Goal: Information Seeking & Learning: Learn about a topic

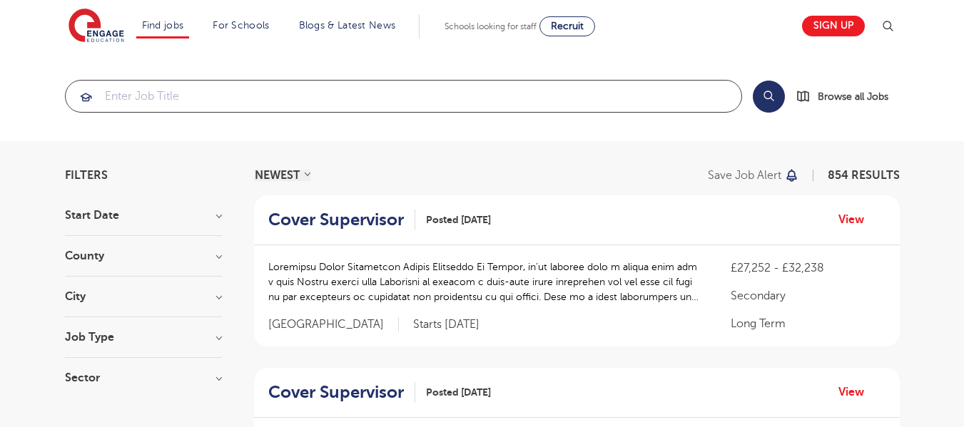
click at [320, 88] on input "search" at bounding box center [404, 96] width 676 height 31
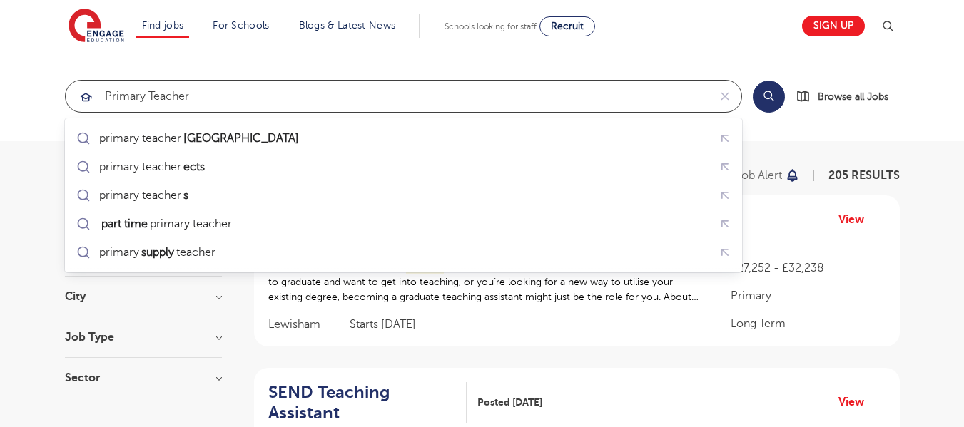
click button "Submit" at bounding box center [0, 0] width 0 height 0
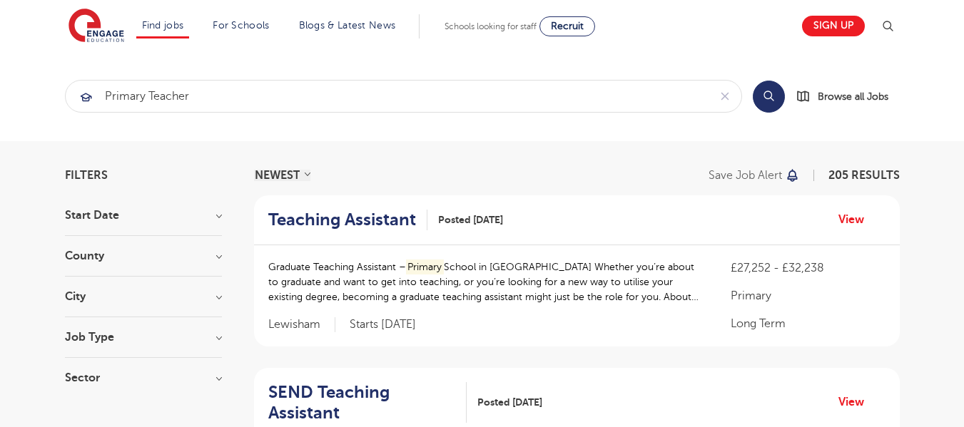
click at [766, 99] on button "Search" at bounding box center [769, 97] width 32 height 32
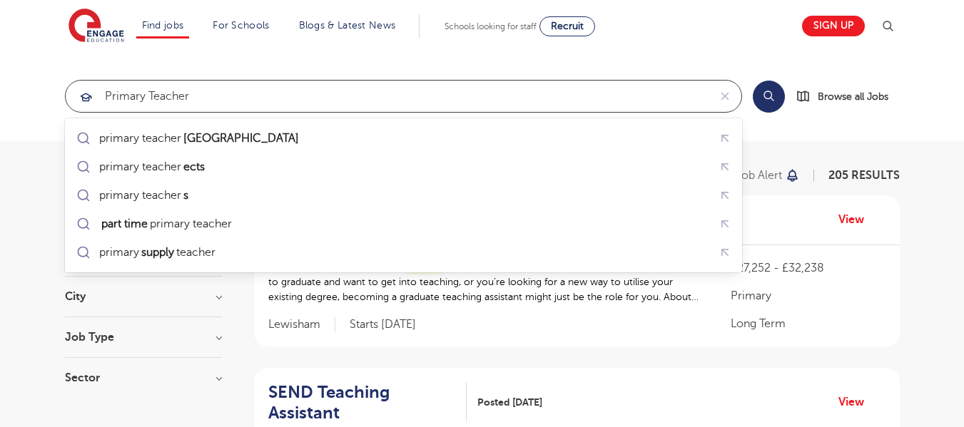
click at [206, 94] on input "Primary Teacher" at bounding box center [387, 96] width 643 height 31
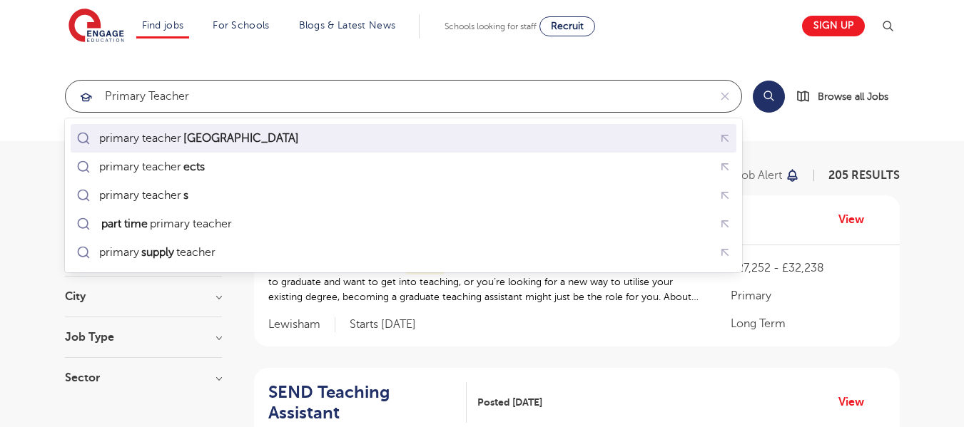
click at [204, 134] on mark "london" at bounding box center [241, 138] width 120 height 17
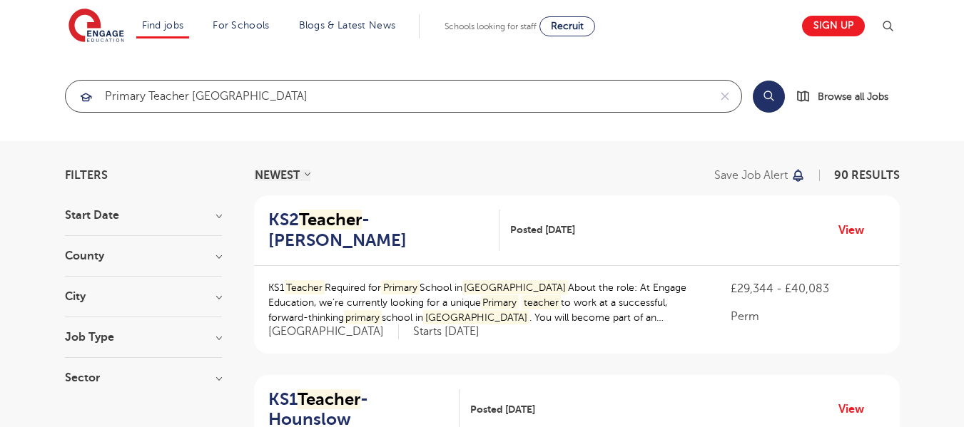
click at [209, 98] on input "primary teacher london" at bounding box center [387, 96] width 643 height 31
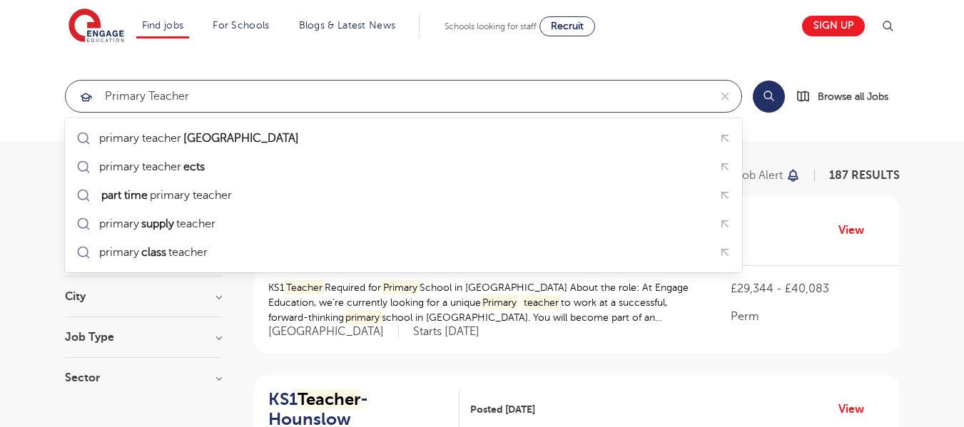
type input "primary teacher"
click button "Submit" at bounding box center [0, 0] width 0 height 0
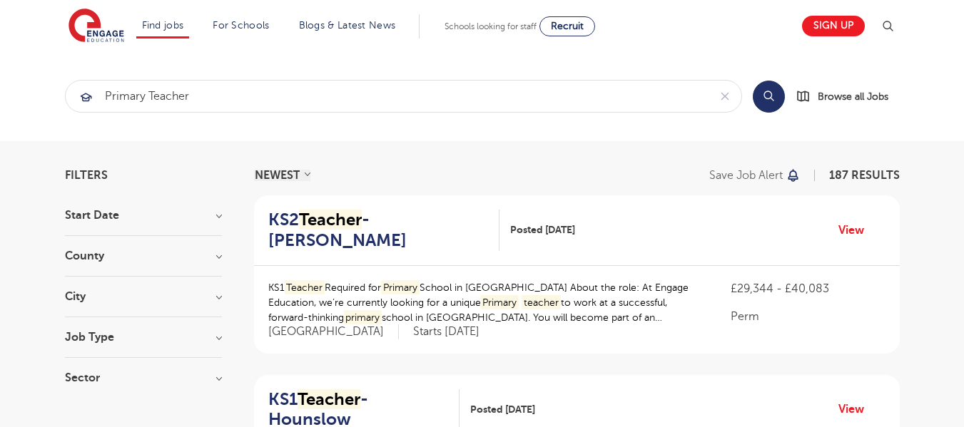
click at [192, 258] on h3 "County" at bounding box center [143, 256] width 157 height 11
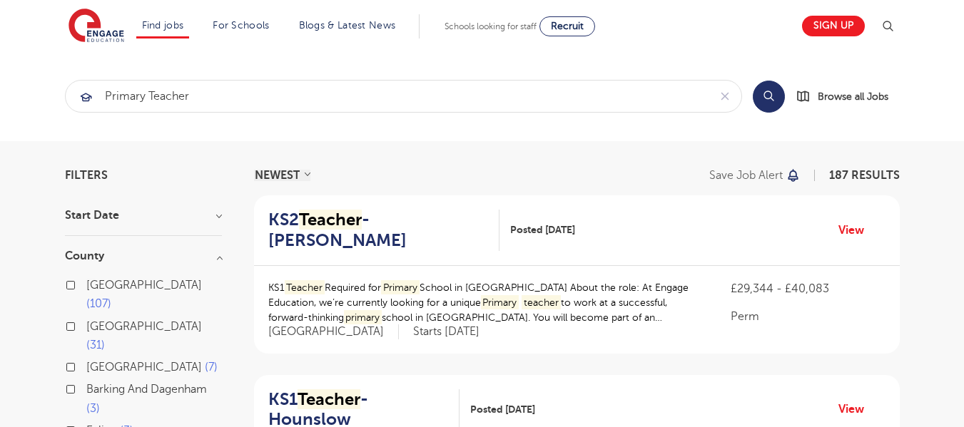
click at [96, 285] on span "London" at bounding box center [144, 285] width 116 height 13
click at [96, 285] on input "London 107" at bounding box center [90, 283] width 9 height 9
drag, startPoint x: 218, startPoint y: 262, endPoint x: 226, endPoint y: 269, distance: 10.6
click at [218, 262] on h3 "County" at bounding box center [143, 256] width 157 height 11
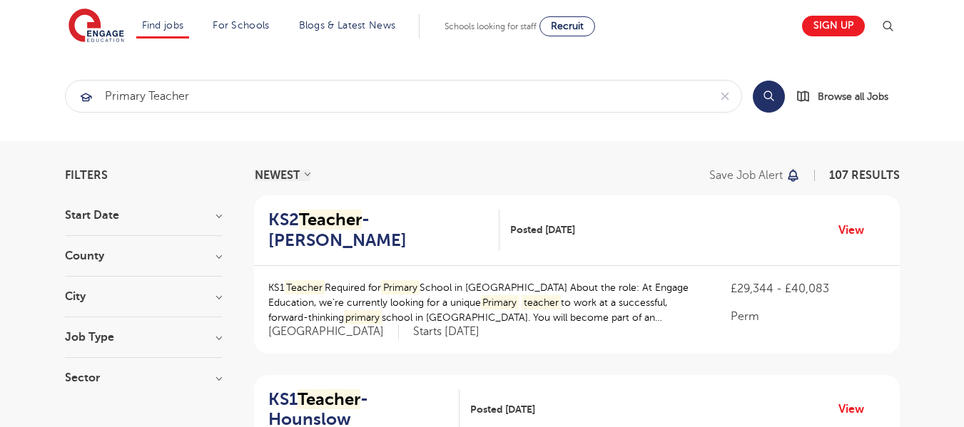
drag, startPoint x: 760, startPoint y: 97, endPoint x: 766, endPoint y: 121, distance: 24.9
click at [760, 97] on button "Search" at bounding box center [769, 97] width 32 height 32
click at [772, 100] on button "Search" at bounding box center [769, 97] width 32 height 32
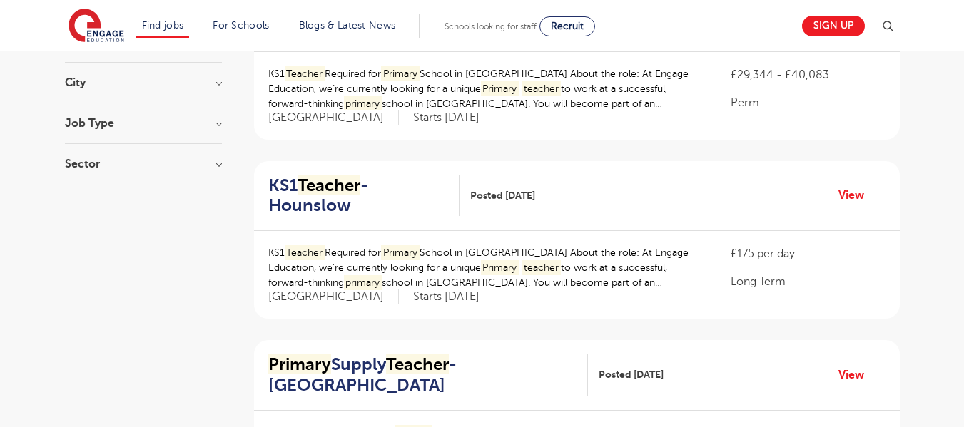
scroll to position [143, 0]
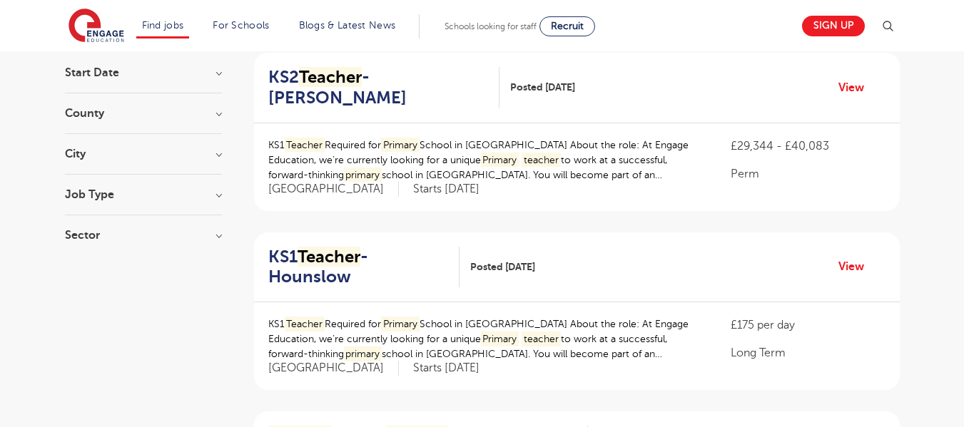
click at [213, 109] on h3 "County" at bounding box center [143, 113] width 157 height 11
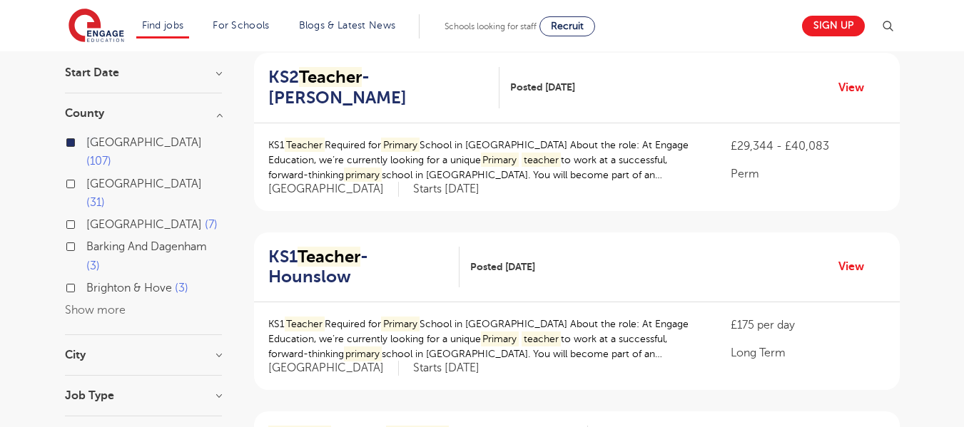
click at [213, 109] on h3 "County" at bounding box center [143, 113] width 157 height 11
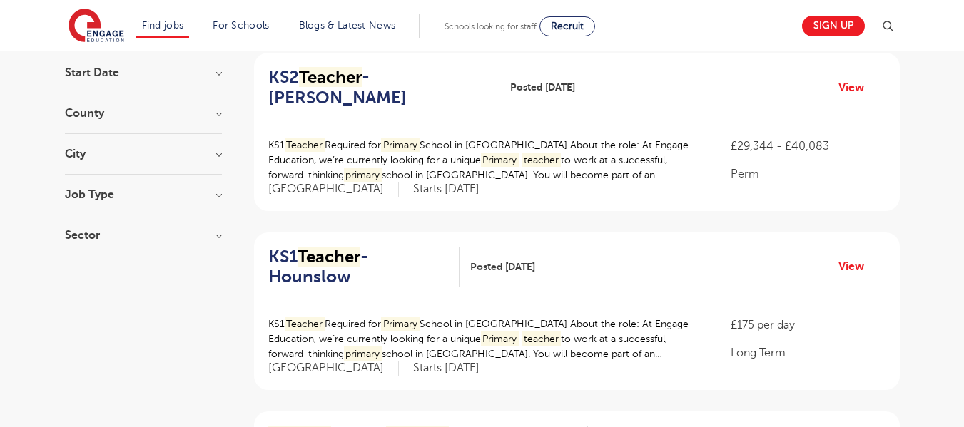
click at [219, 157] on h3 "City" at bounding box center [143, 153] width 157 height 11
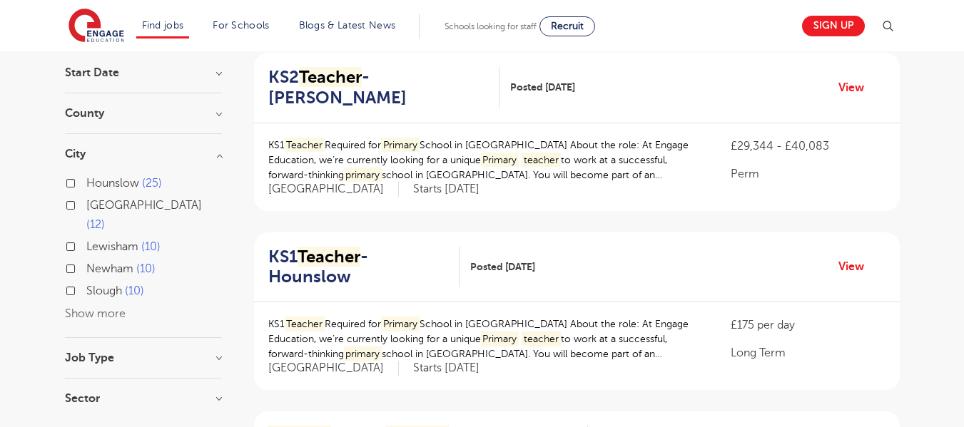
click at [105, 308] on button "Show more" at bounding box center [95, 314] width 61 height 13
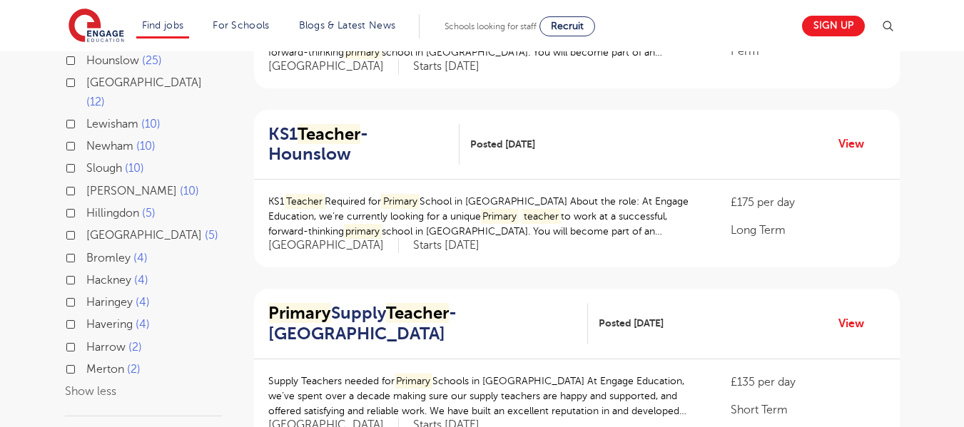
scroll to position [269, 0]
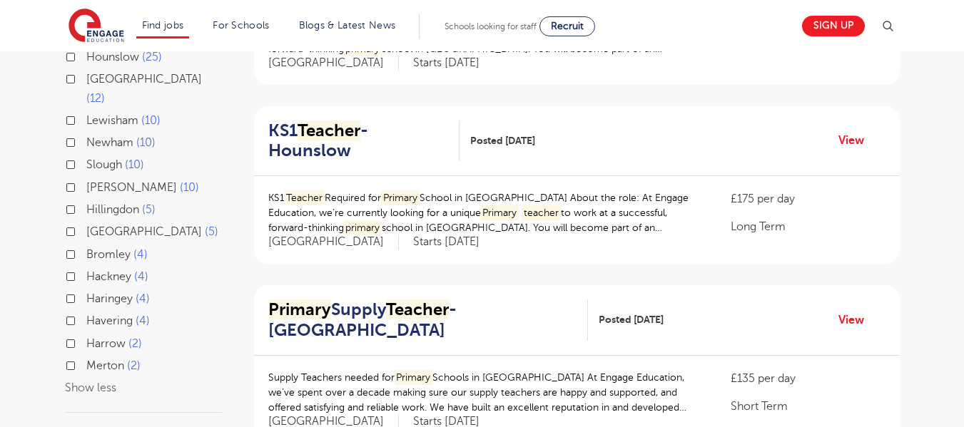
click at [86, 246] on label "Bromley 4" at bounding box center [116, 255] width 61 height 19
click at [86, 248] on input "Bromley 4" at bounding box center [90, 252] width 9 height 9
checkbox input "true"
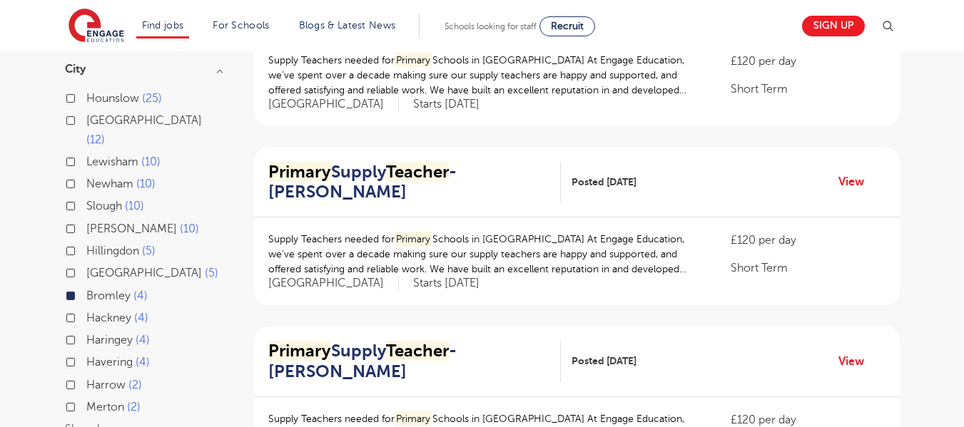
scroll to position [226, 0]
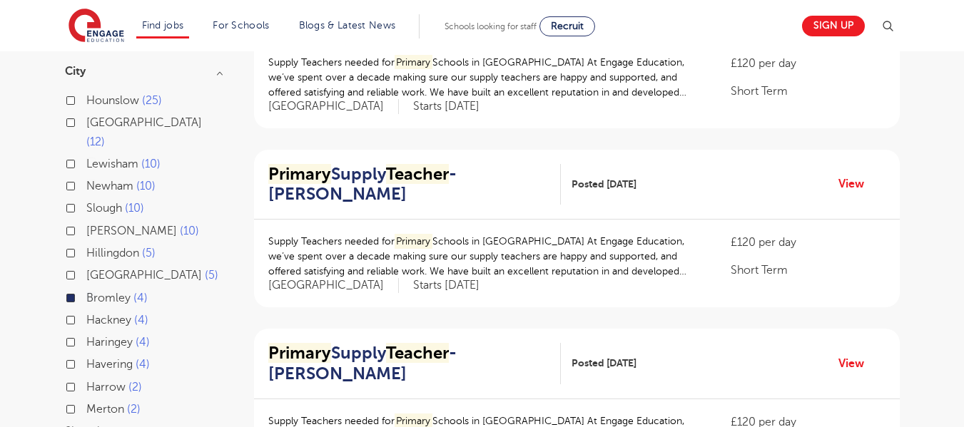
click at [86, 155] on label "Lewisham 10" at bounding box center [123, 164] width 74 height 19
click at [86, 158] on input "Lewisham 10" at bounding box center [90, 162] width 9 height 9
checkbox input "true"
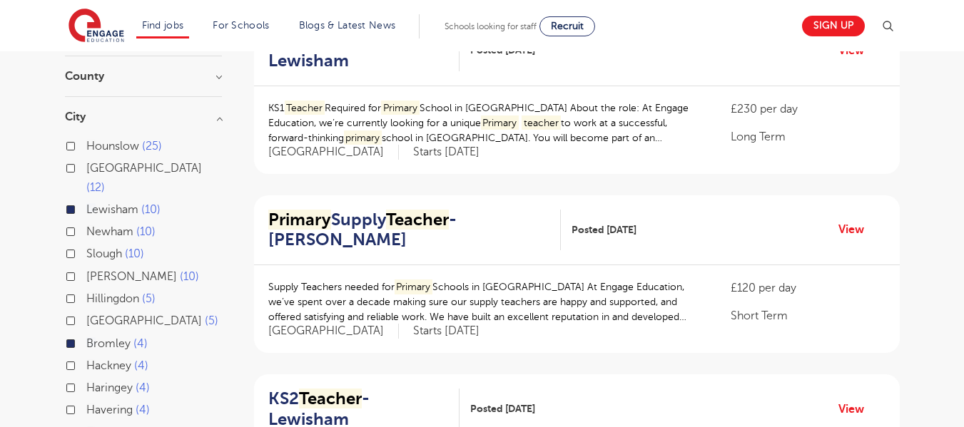
scroll to position [178, 0]
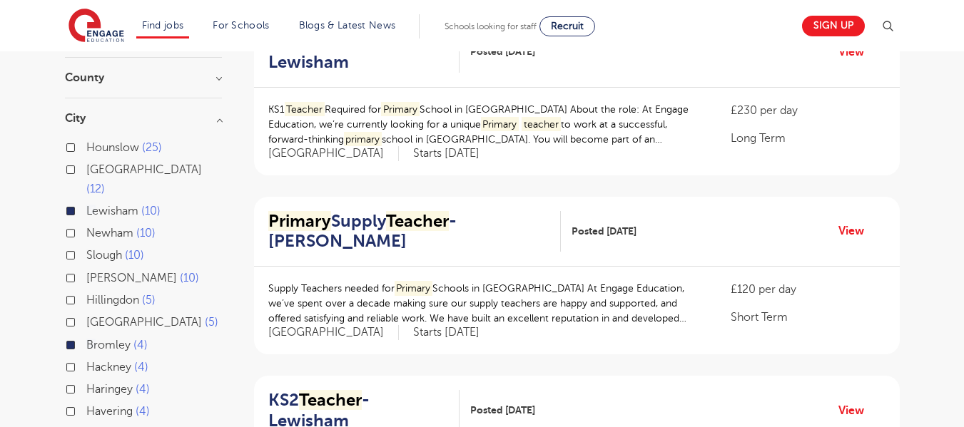
click at [218, 123] on h3 "City" at bounding box center [143, 118] width 157 height 11
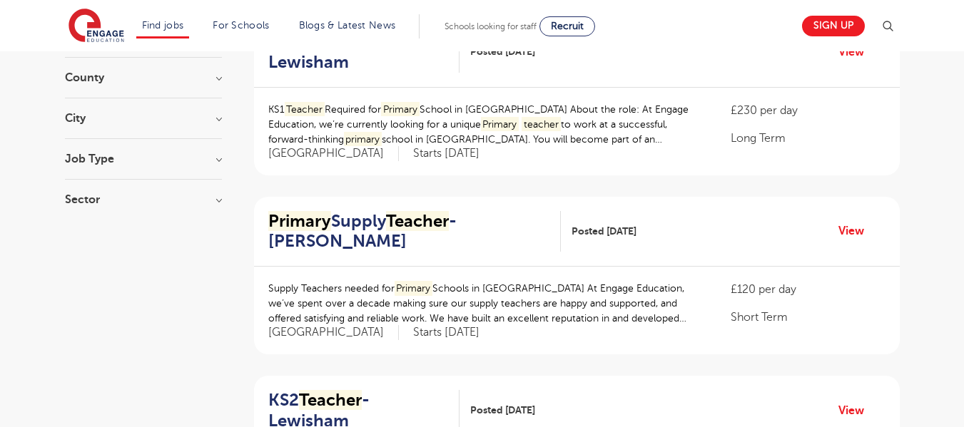
click at [212, 76] on h3 "County" at bounding box center [143, 77] width 157 height 11
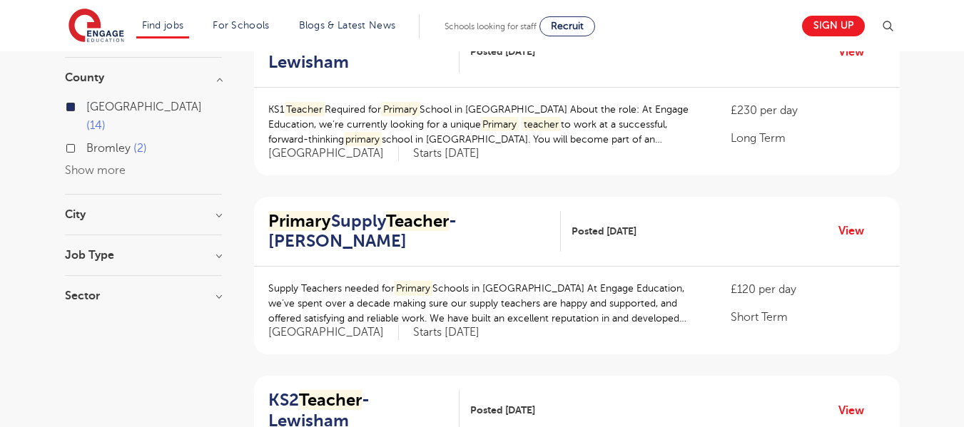
click at [218, 83] on h3 "County" at bounding box center [143, 77] width 157 height 11
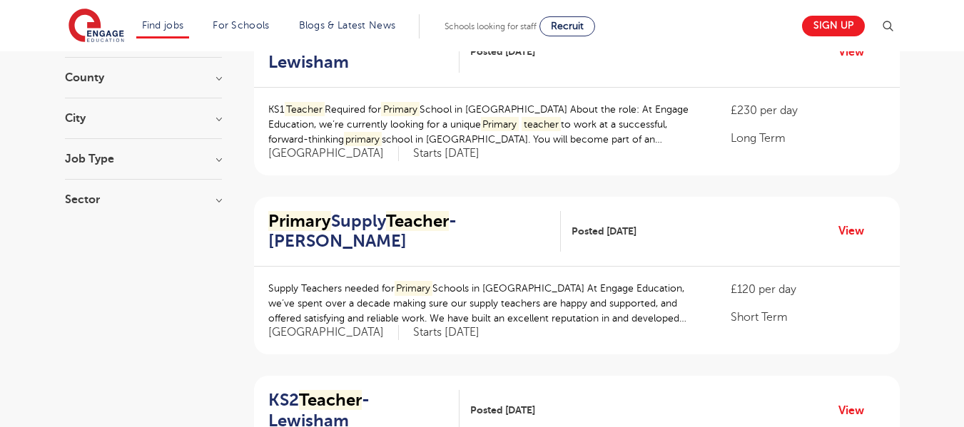
scroll to position [0, 0]
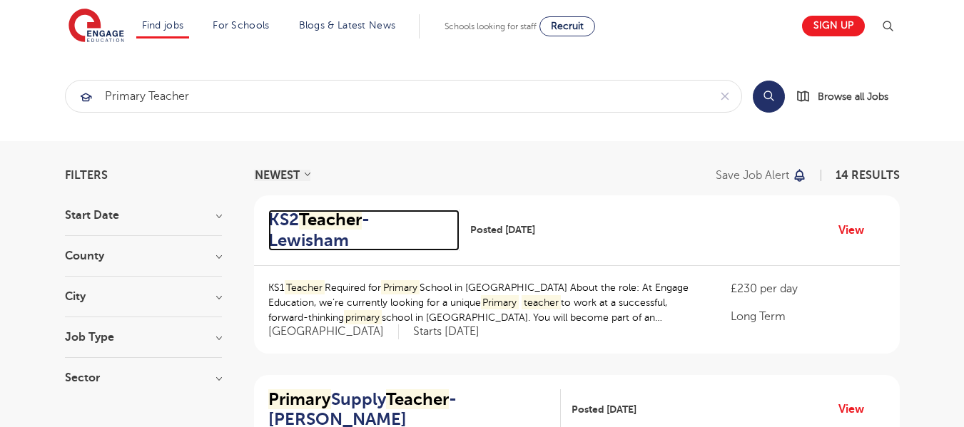
click at [317, 223] on mark "Teacher" at bounding box center [330, 220] width 63 height 20
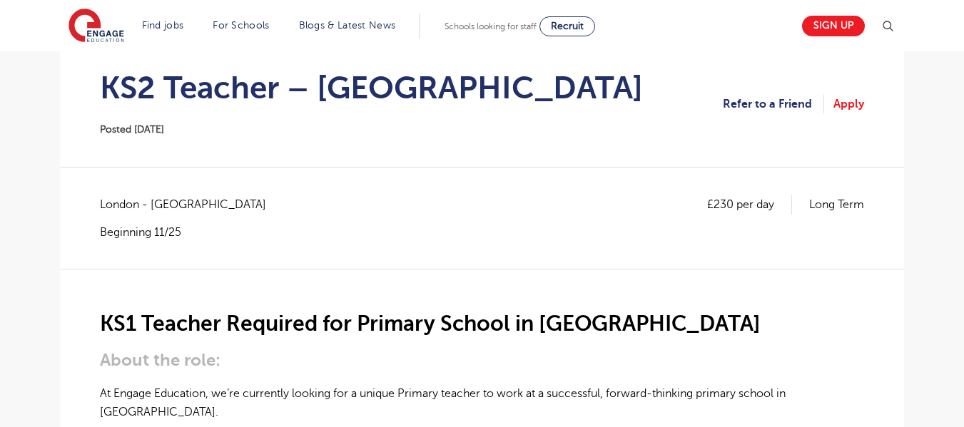
scroll to position [285, 0]
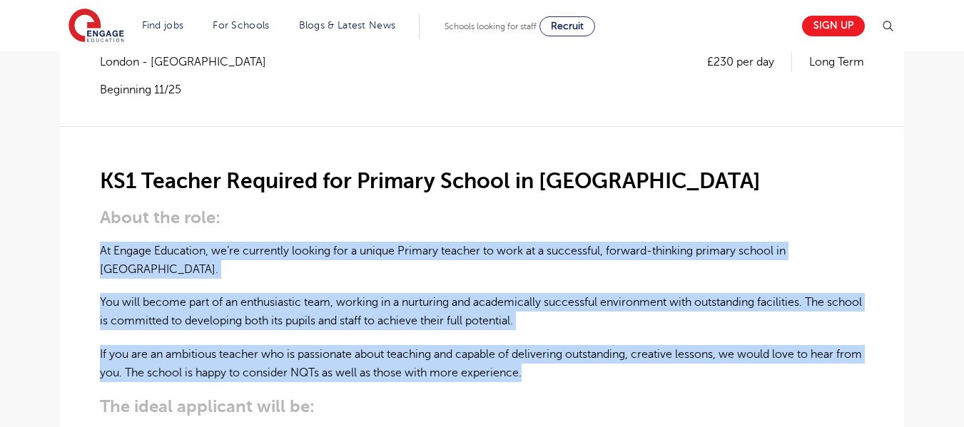
drag, startPoint x: 102, startPoint y: 246, endPoint x: 581, endPoint y: 355, distance: 491.0
copy div "At Engage Education, we’re currently looking for a unique Primary teacher to wo…"
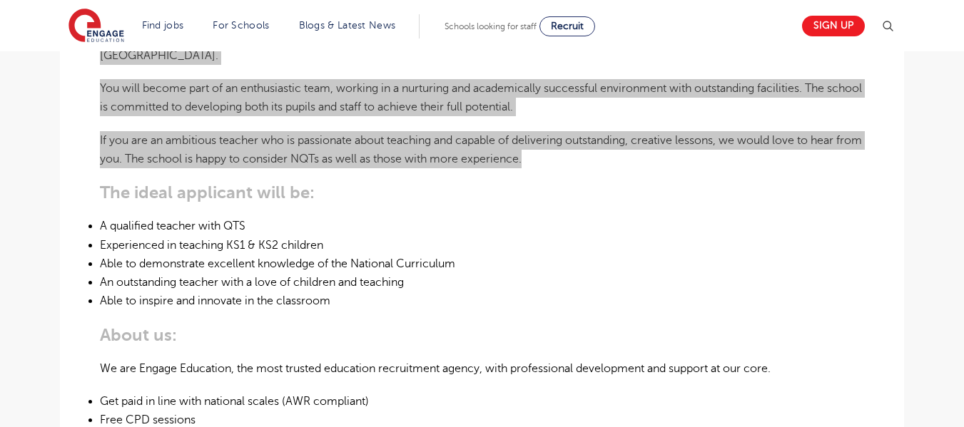
scroll to position [428, 0]
